Goal: Transaction & Acquisition: Book appointment/travel/reservation

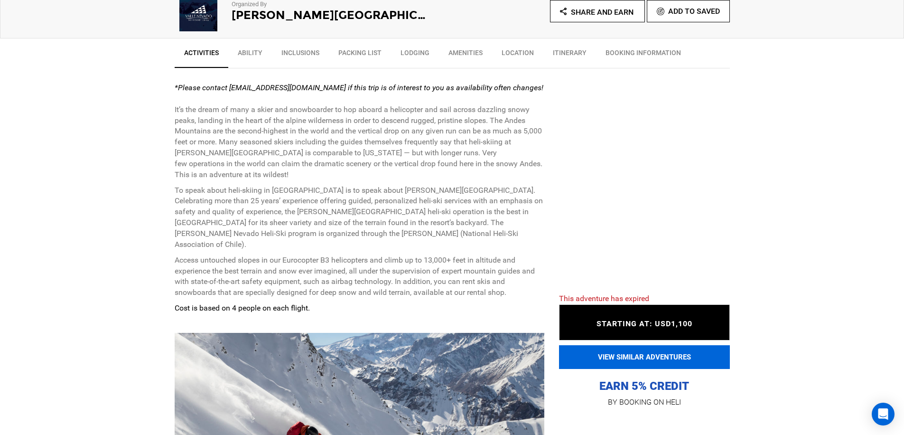
scroll to position [336, 0]
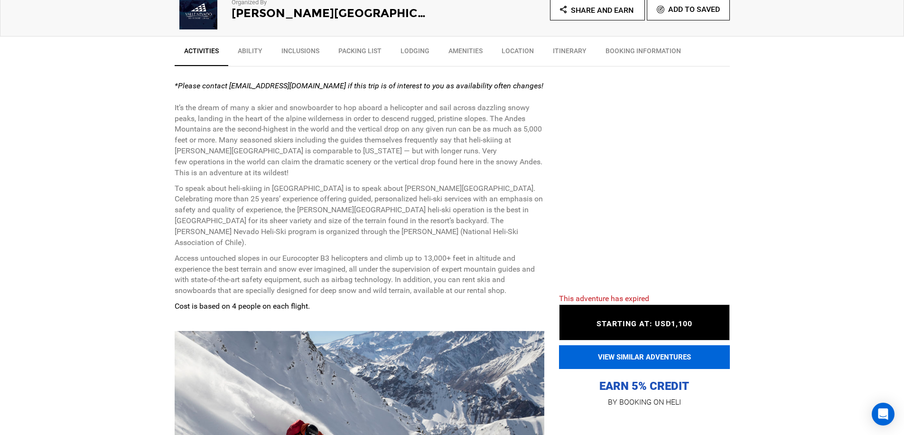
click at [645, 347] on button "VIEW SIMILAR ADVENTURES" at bounding box center [644, 357] width 171 height 24
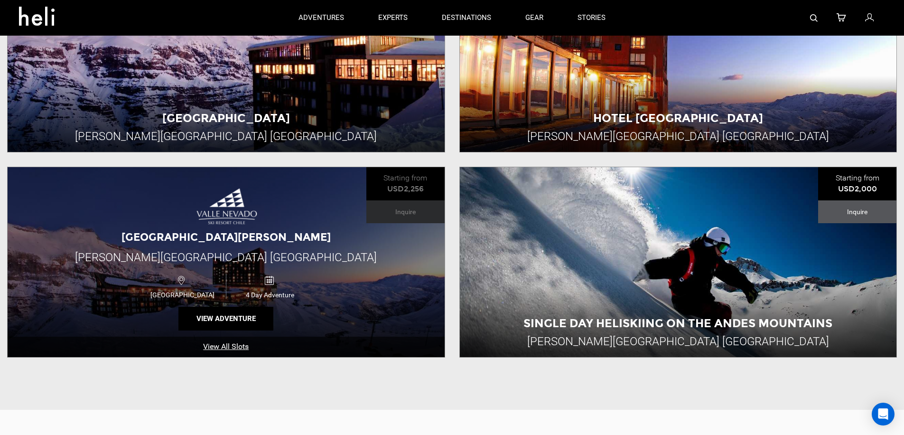
scroll to position [411, 0]
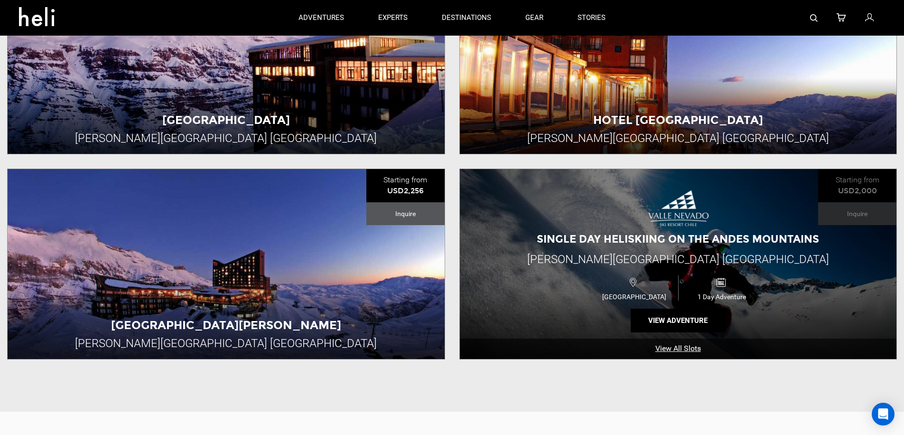
click at [670, 338] on link "View All Slots" at bounding box center [678, 348] width 437 height 20
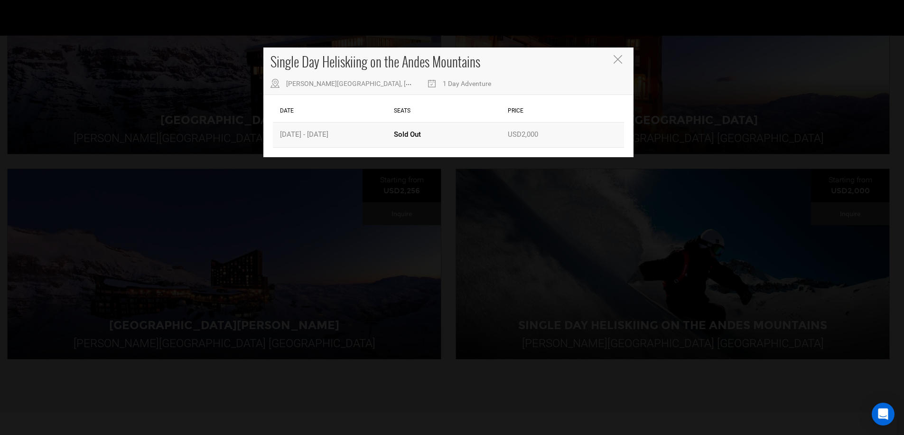
click at [330, 133] on div "Date Sep 12 - Sep 12, 2026" at bounding box center [335, 134] width 114 height 24
click at [332, 95] on div "Date Seats Price All Slots Date Sep 12 - Sep 12, 2026 Seats Sold Out Price USD2…" at bounding box center [448, 126] width 370 height 62
click at [339, 86] on span "Valle Nevado Ski Resort, Lo Barnechea, Chile" at bounding box center [410, 84] width 249 height 8
click at [341, 84] on span "Valle Nevado Ski Resort, Lo Barnechea, Chile" at bounding box center [410, 84] width 249 height 8
click at [476, 89] on div "Single Day Heliskiing on the Andes Mountains Valle Nevado Ski Resort, Lo Barnec…" at bounding box center [448, 70] width 370 height 47
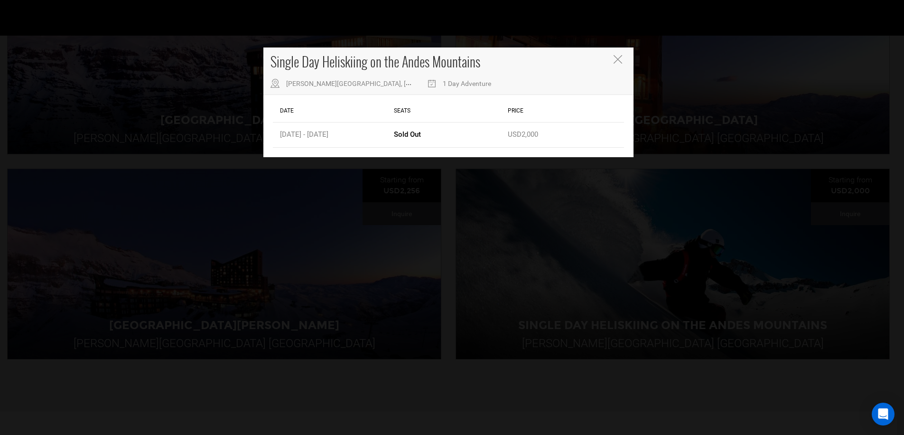
click at [439, 83] on div "1 Day Adventure" at bounding box center [459, 82] width 64 height 12
click at [631, 64] on div "Single Day Heliskiing on the Andes Mountains Valle Nevado Ski Resort, Lo Barnec…" at bounding box center [448, 70] width 370 height 47
click at [626, 57] on div "Single Day Heliskiing on the Andes Mountains Valle Nevado Ski Resort, Lo Barnec…" at bounding box center [448, 70] width 370 height 47
click at [623, 56] on button "Close" at bounding box center [619, 60] width 10 height 10
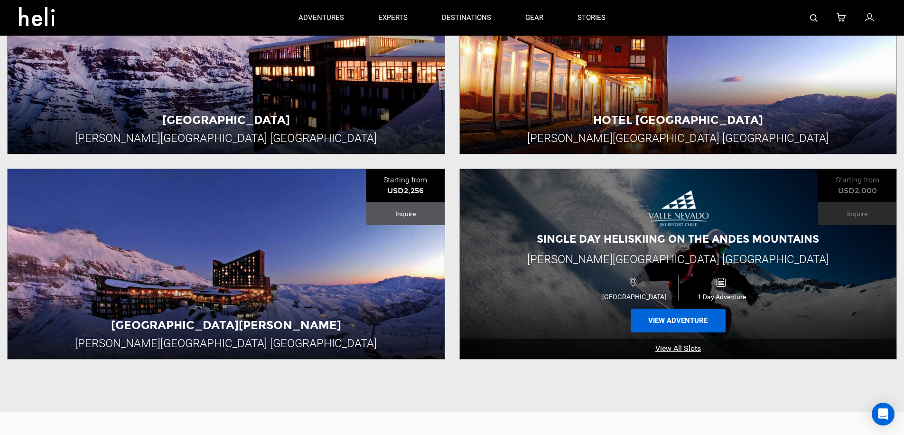
click at [690, 308] on button "View Adventure" at bounding box center [678, 320] width 95 height 24
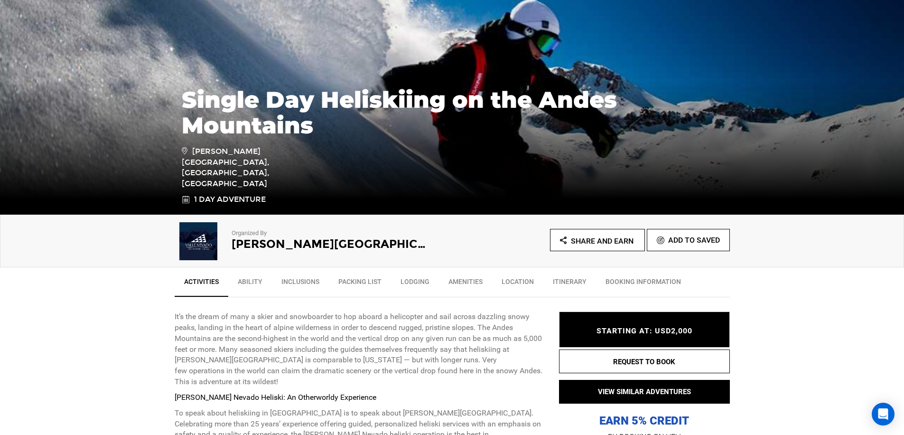
scroll to position [202, 0]
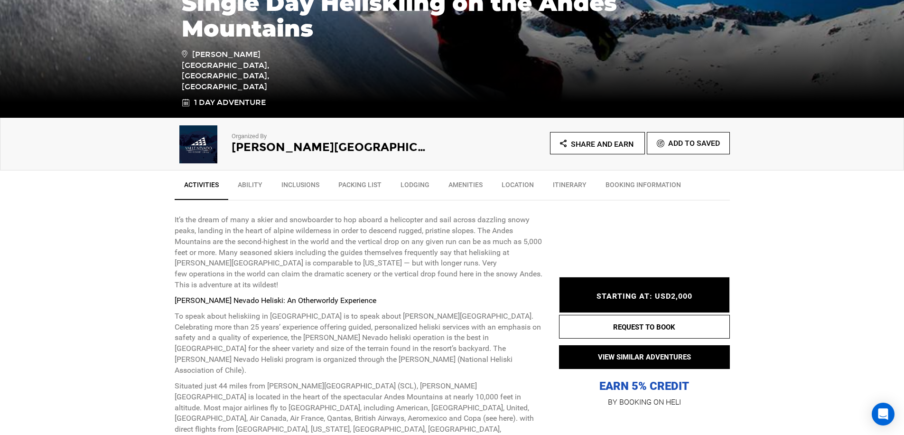
click at [651, 297] on span "STARTING AT: USD2,000" at bounding box center [645, 295] width 96 height 9
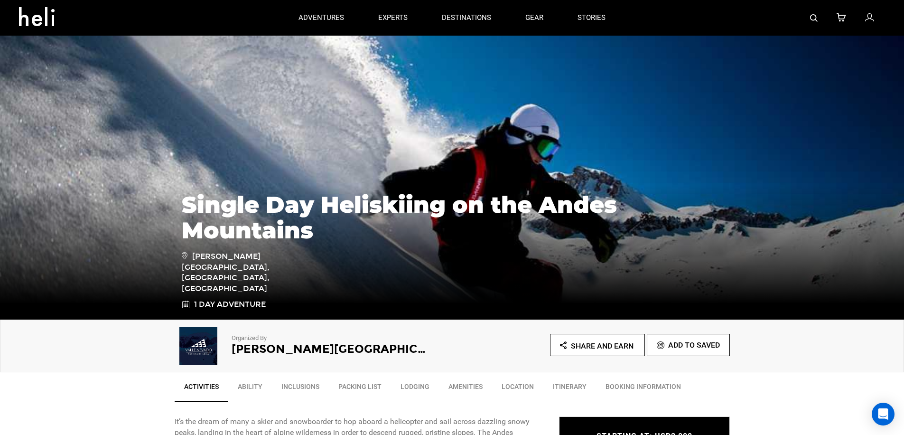
scroll to position [270, 0]
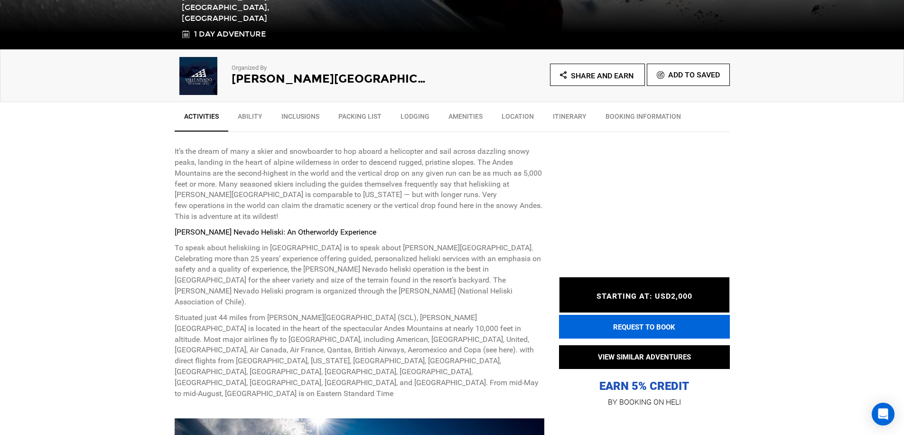
click at [640, 329] on button "REQUEST TO BOOK" at bounding box center [644, 327] width 171 height 24
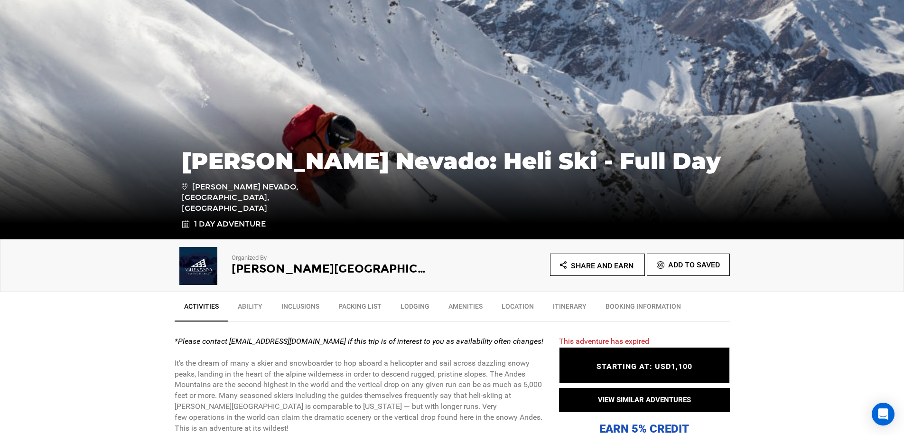
scroll to position [98, 0]
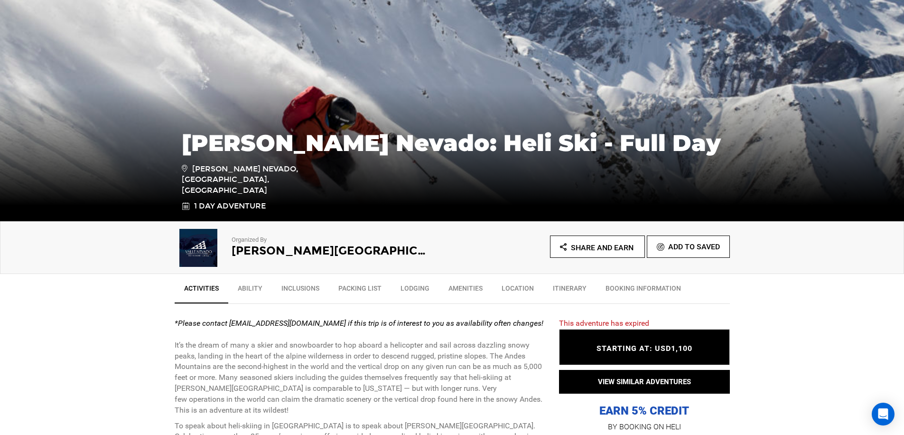
click at [654, 344] on span "STARTING AT: USD1,100" at bounding box center [645, 348] width 96 height 9
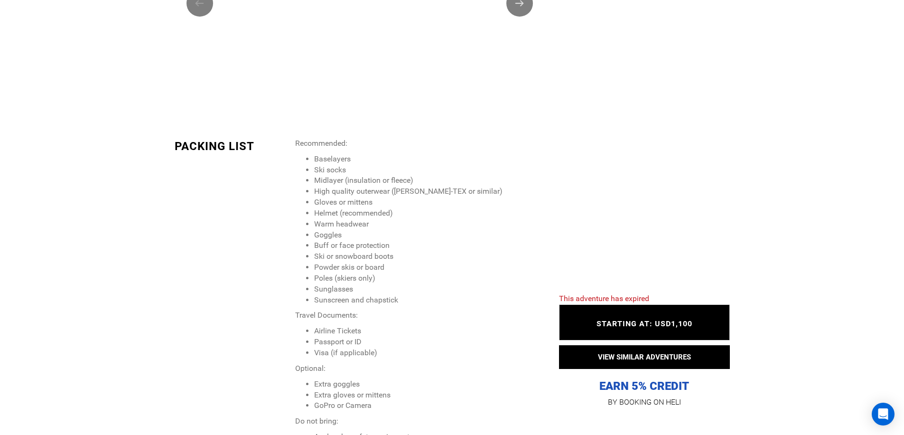
scroll to position [1519, 0]
